Goal: Navigation & Orientation: Find specific page/section

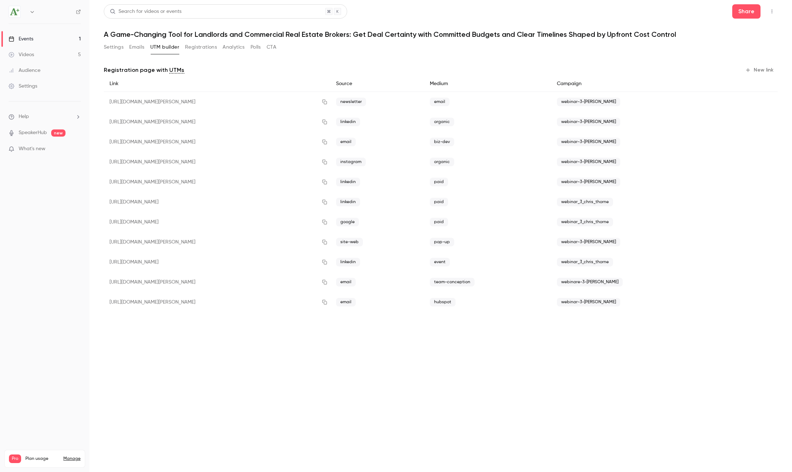
click at [192, 47] on button "Registrations" at bounding box center [201, 47] width 32 height 11
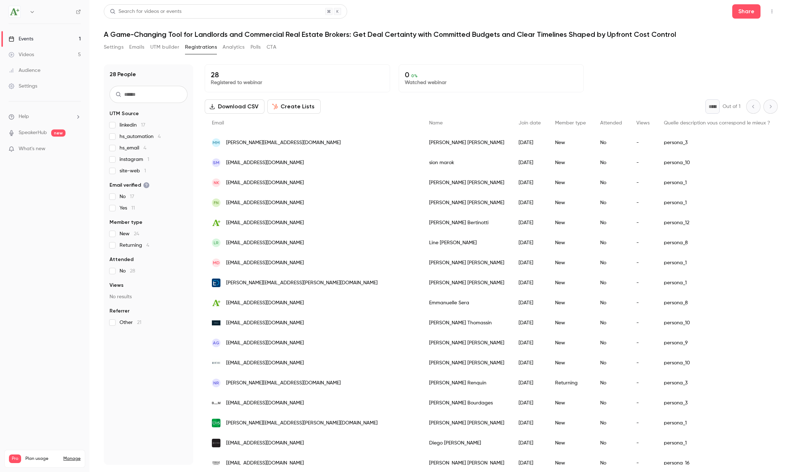
click at [171, 49] on button "UTM builder" at bounding box center [164, 47] width 29 height 11
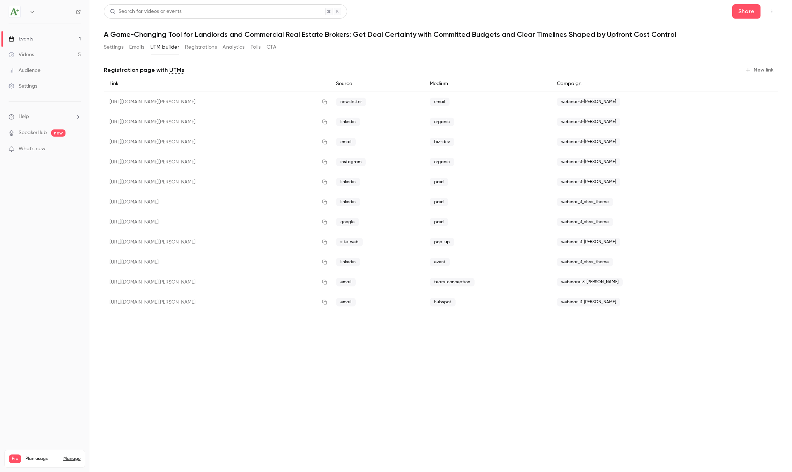
click at [199, 42] on button "Registrations" at bounding box center [201, 47] width 32 height 11
